Goal: Transaction & Acquisition: Download file/media

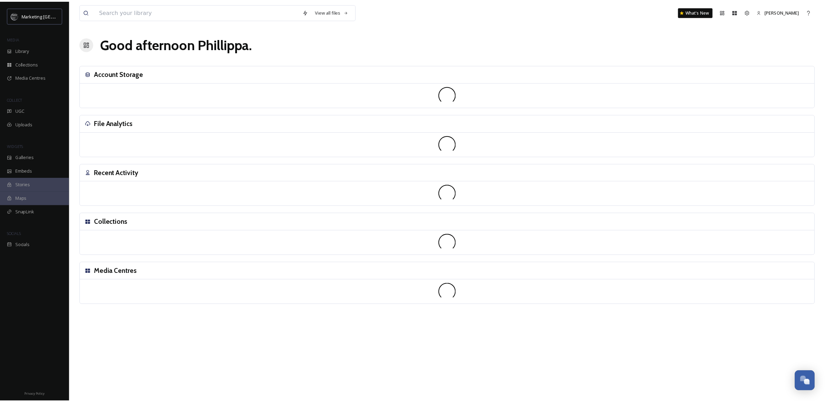
scroll to position [264, 0]
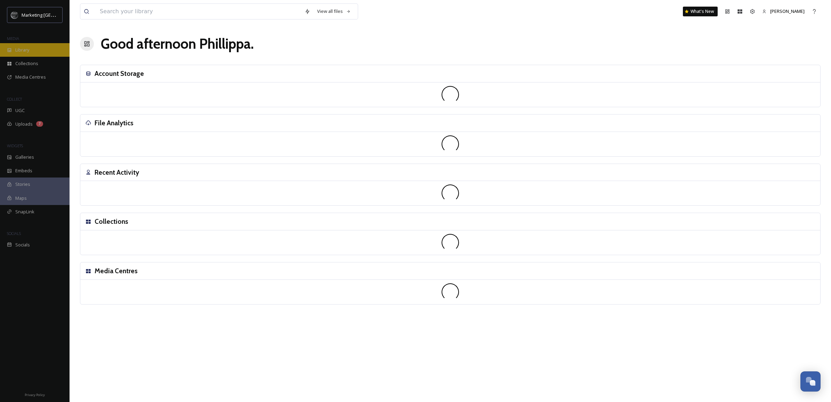
click at [31, 48] on div "Library" at bounding box center [35, 50] width 70 height 14
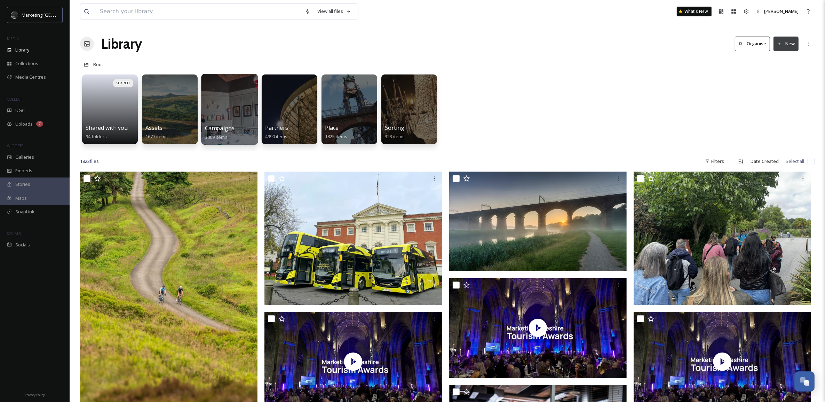
click at [232, 114] on div at bounding box center [229, 109] width 57 height 71
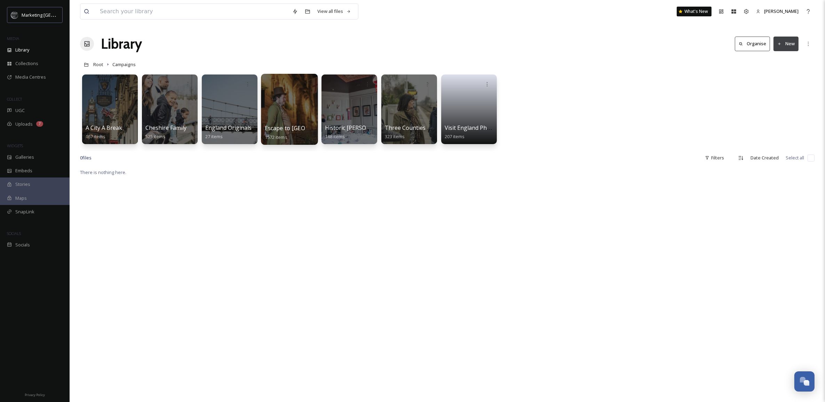
click at [291, 120] on div at bounding box center [289, 109] width 57 height 71
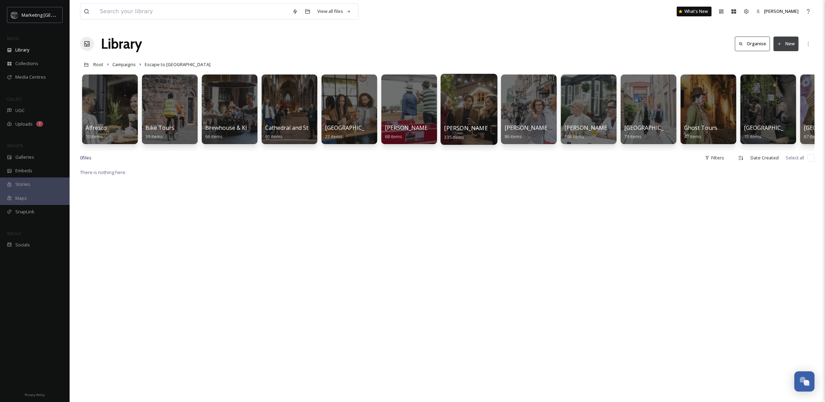
click at [446, 129] on span "[PERSON_NAME] Christmas" at bounding box center [481, 128] width 74 height 8
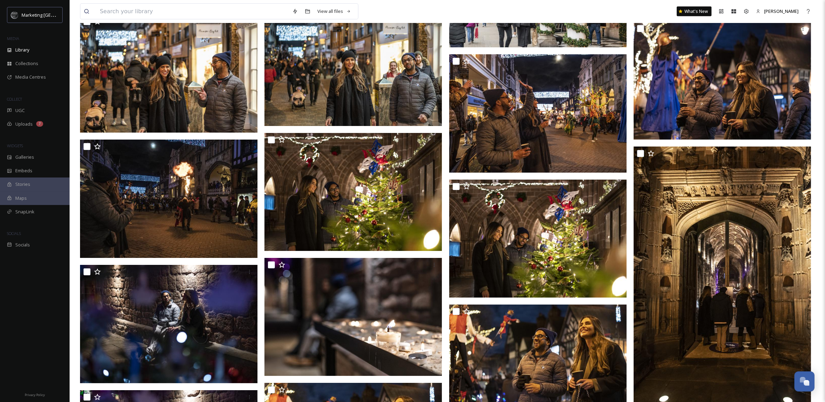
scroll to position [4729, 0]
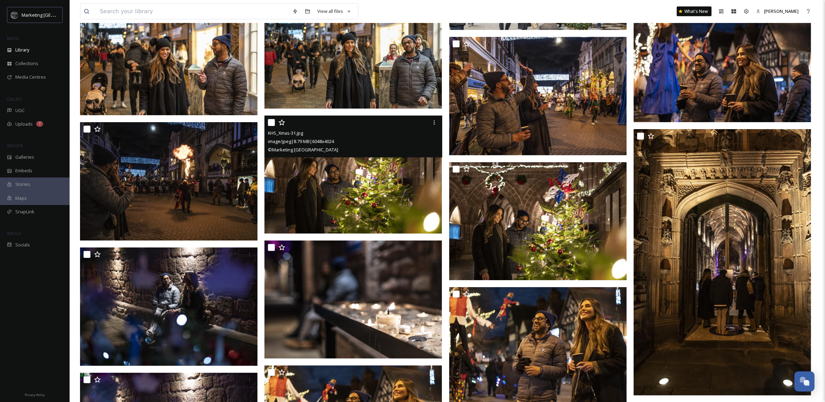
click at [390, 191] on img at bounding box center [352, 174] width 177 height 118
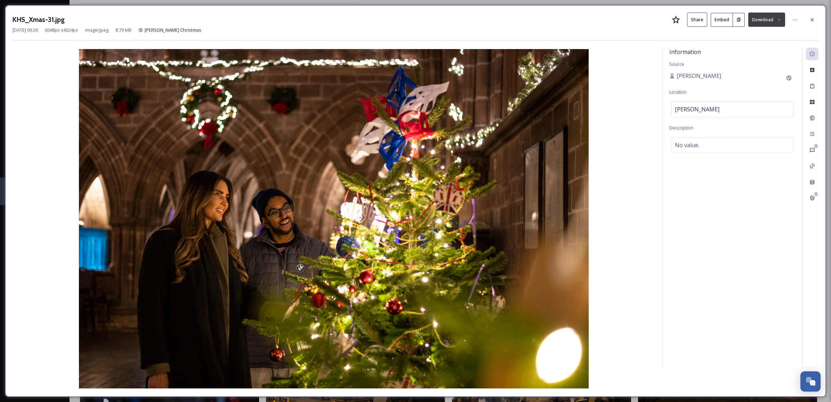
click at [777, 20] on icon at bounding box center [779, 19] width 5 height 5
click at [754, 62] on span "Download Medium (1080 x 719)" at bounding box center [748, 63] width 64 height 7
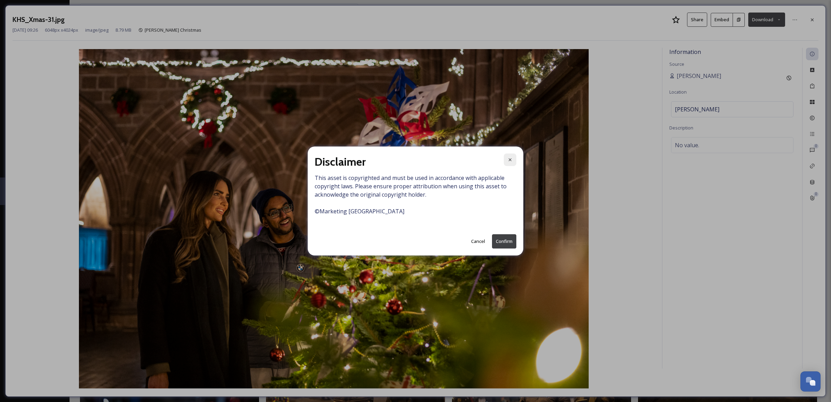
click at [511, 159] on icon at bounding box center [510, 159] width 3 height 3
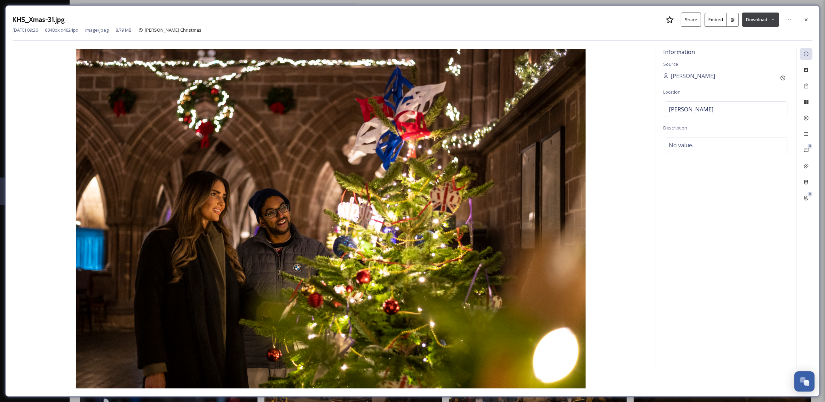
click at [771, 16] on button "Download" at bounding box center [760, 20] width 37 height 14
click at [746, 50] on span "Download Large (2000 x 1331)" at bounding box center [739, 49] width 61 height 7
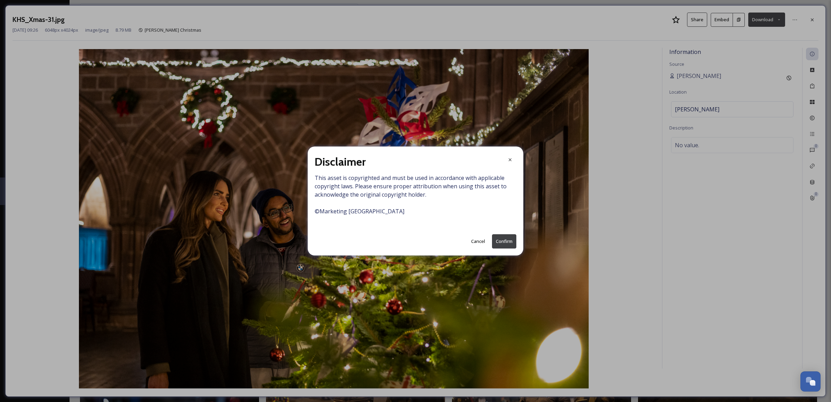
click at [510, 240] on button "Confirm" at bounding box center [504, 241] width 24 height 14
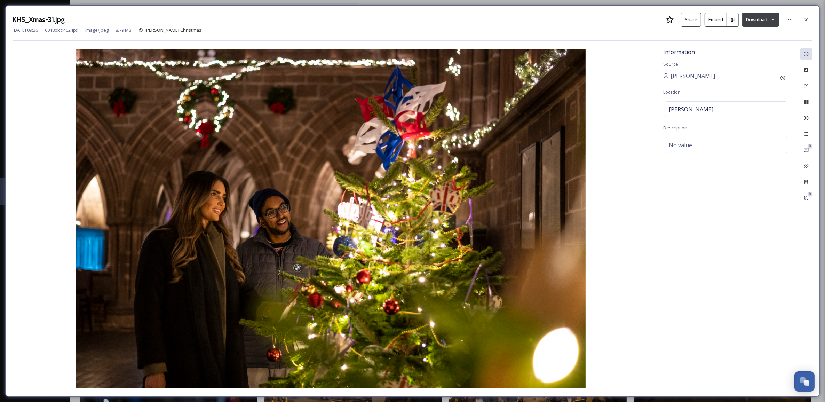
click at [0, 131] on html "Marketing Cheshire MEDIA Library Collections Media Centres COLLECT UGC Uploads …" at bounding box center [412, 52] width 825 height 9563
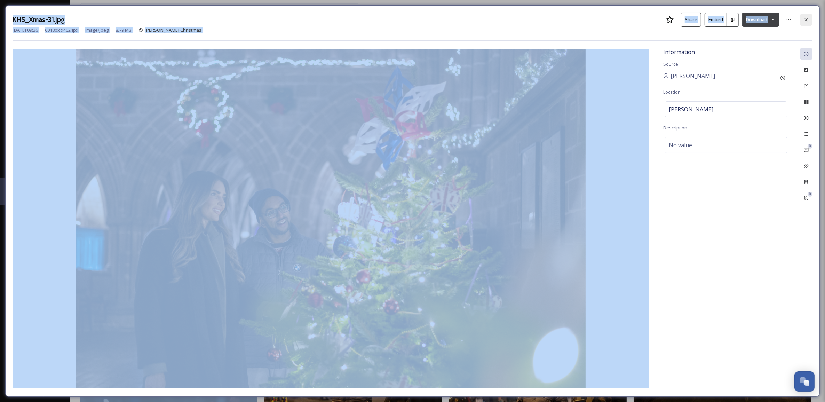
click at [809, 16] on div at bounding box center [806, 20] width 13 height 13
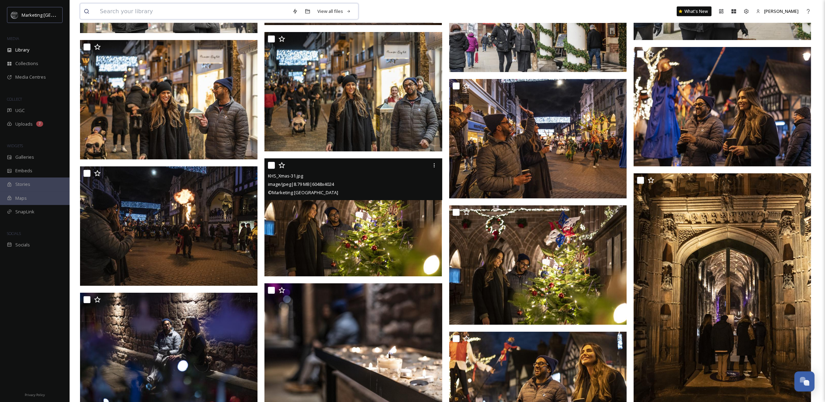
click at [170, 12] on input at bounding box center [192, 11] width 192 height 15
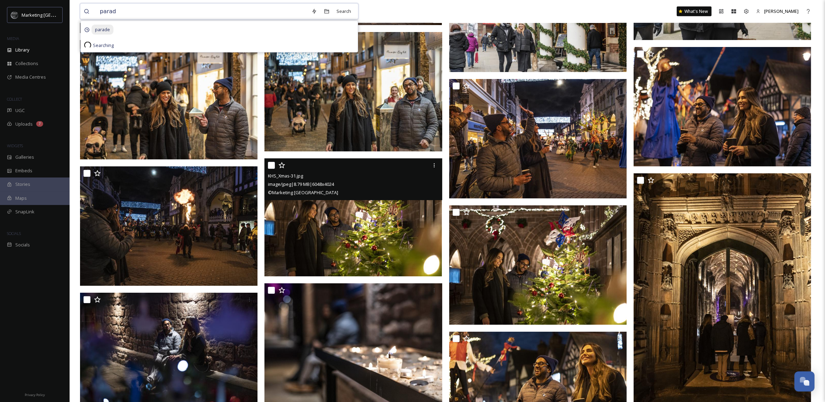
type input "parade"
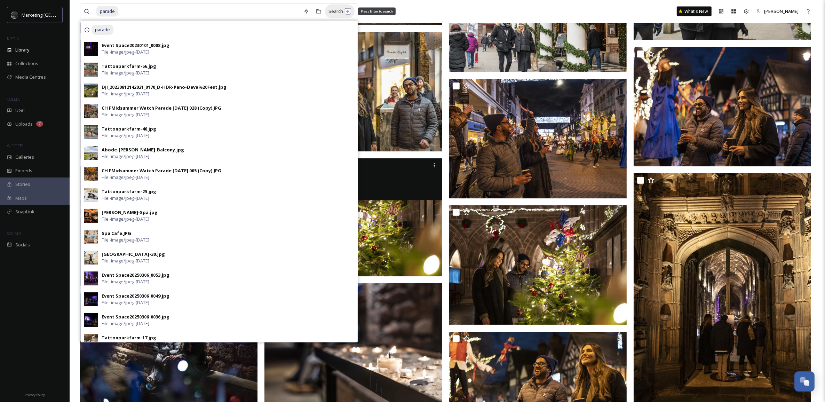
click at [333, 13] on div "Search Press Enter to search" at bounding box center [340, 12] width 30 height 14
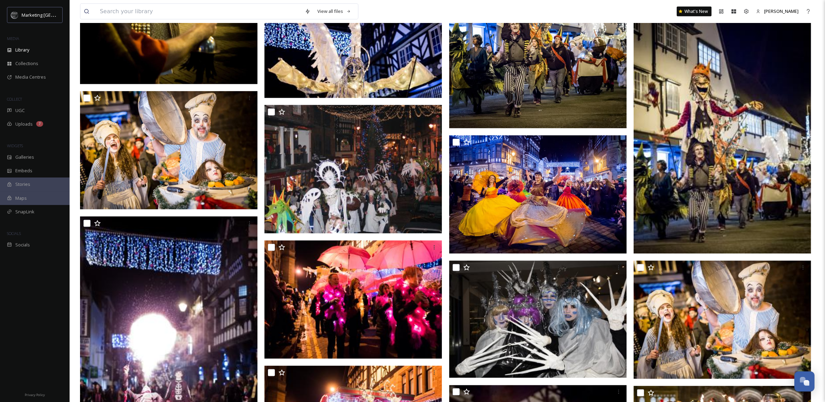
scroll to position [1155, 0]
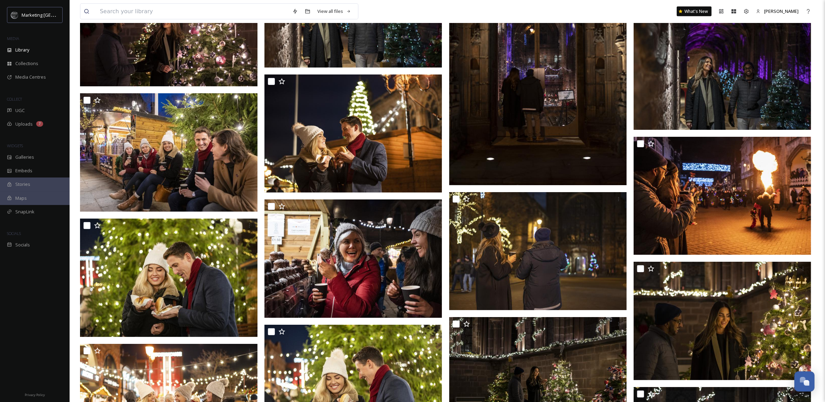
scroll to position [7900, 0]
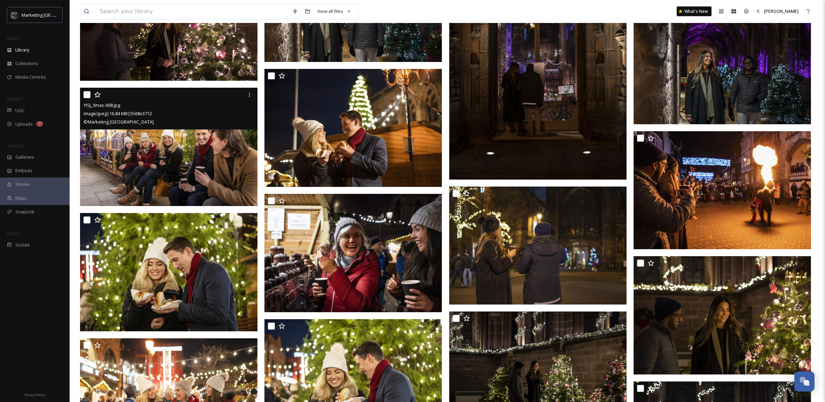
click at [186, 158] on img at bounding box center [168, 147] width 177 height 118
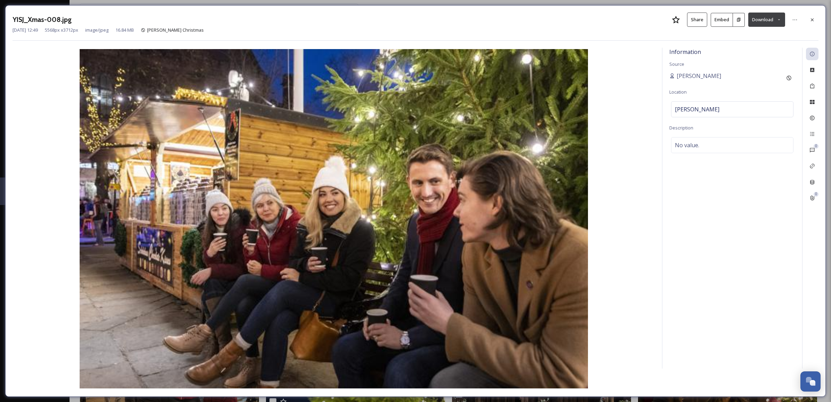
click at [781, 20] on icon at bounding box center [779, 19] width 5 height 5
click at [762, 51] on span "Download Large (2000 x 1333)" at bounding box center [746, 49] width 61 height 7
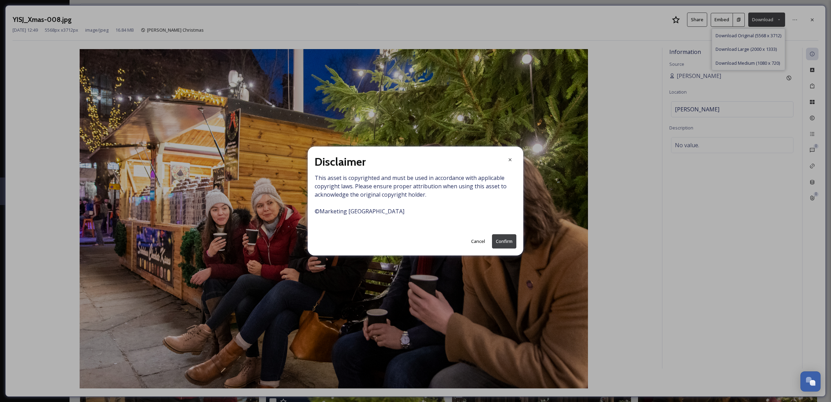
click at [497, 239] on button "Confirm" at bounding box center [504, 241] width 24 height 14
